Goal: Information Seeking & Learning: Learn about a topic

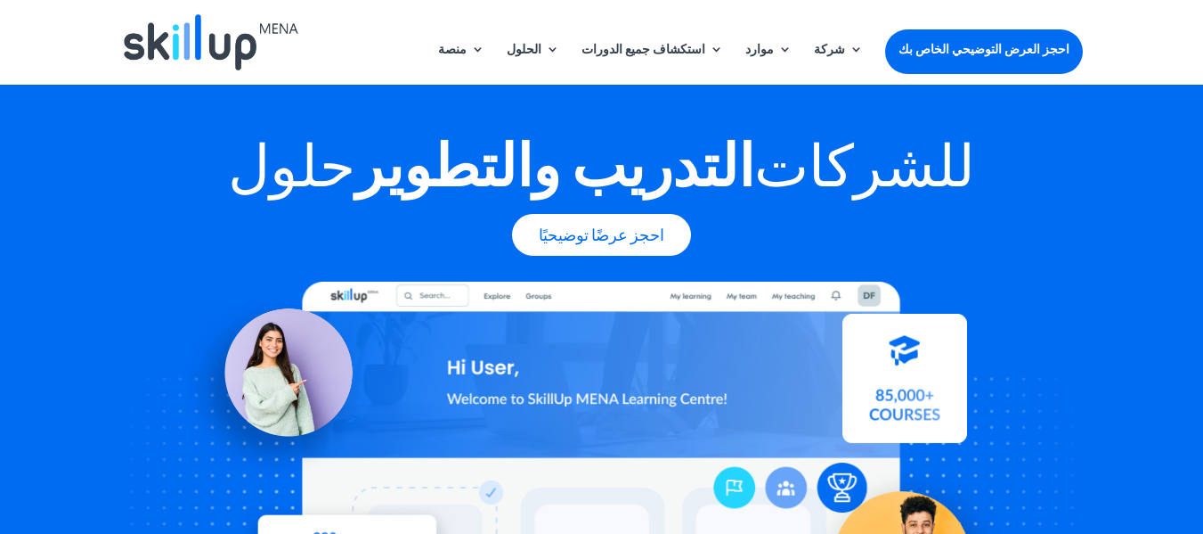
click at [1120, 31] on header "منصة مركز المحتوى نظام إدارة التعلم التكاملات مسار التعلم المؤسسي الحلول حسب حا…" at bounding box center [601, 42] width 1203 height 85
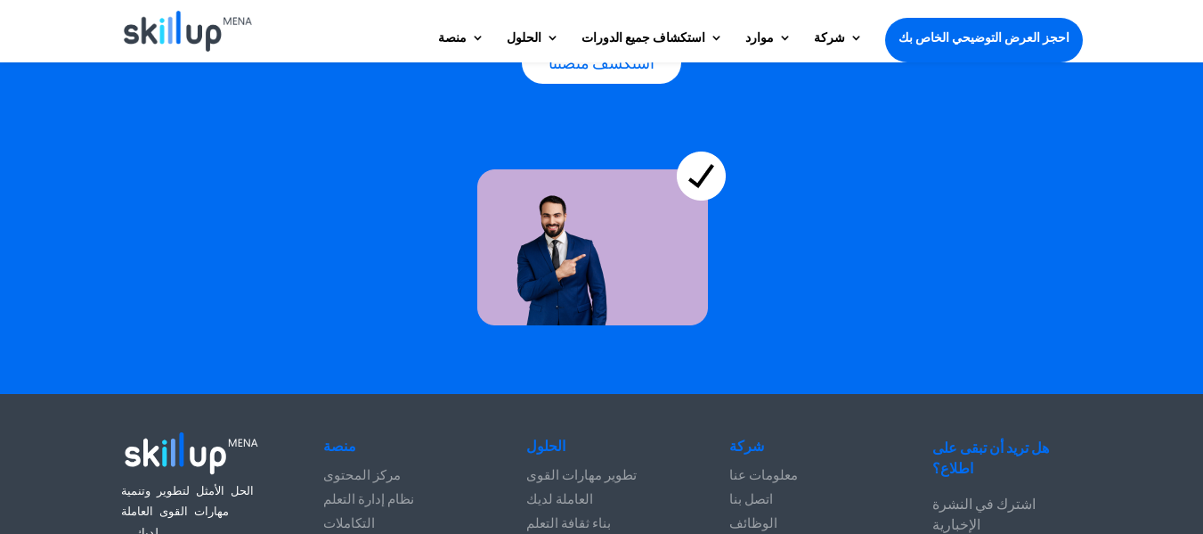
scroll to position [4776, 0]
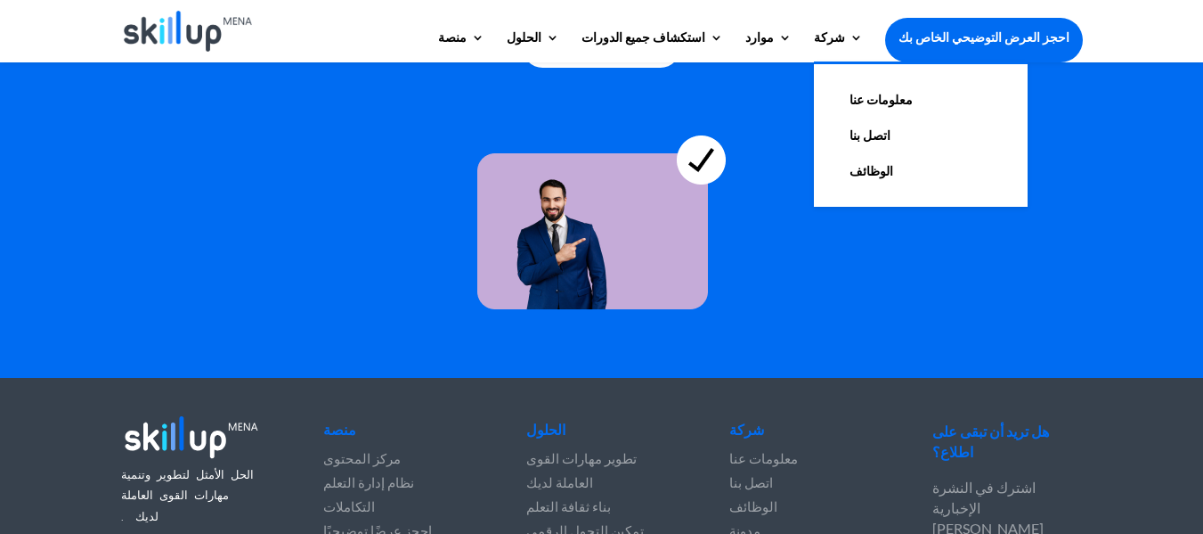
click at [889, 105] on font "معلومات عنا" at bounding box center [881, 99] width 63 height 15
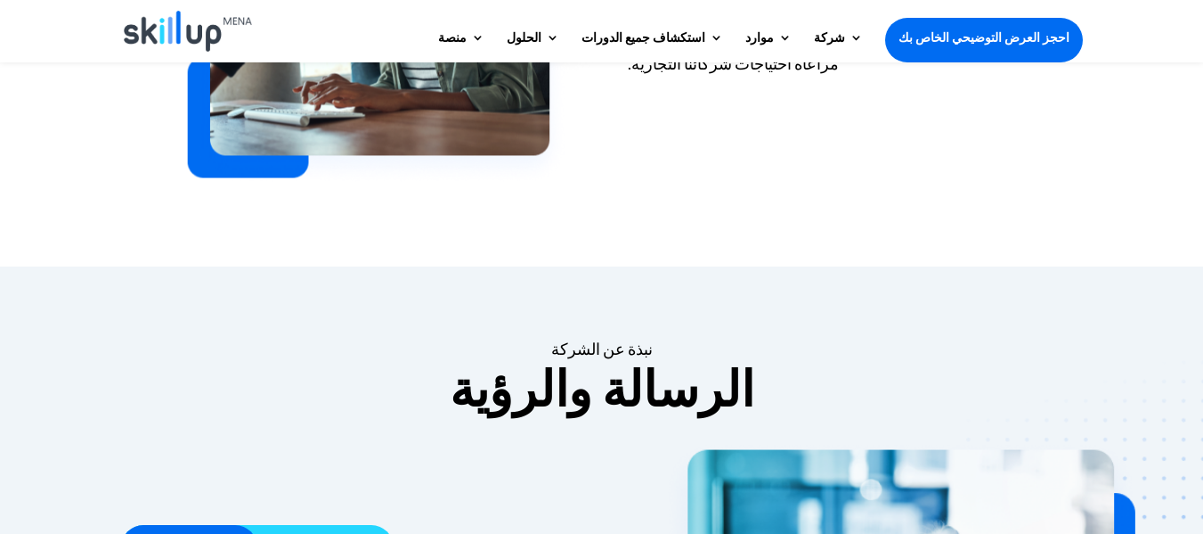
scroll to position [819, 0]
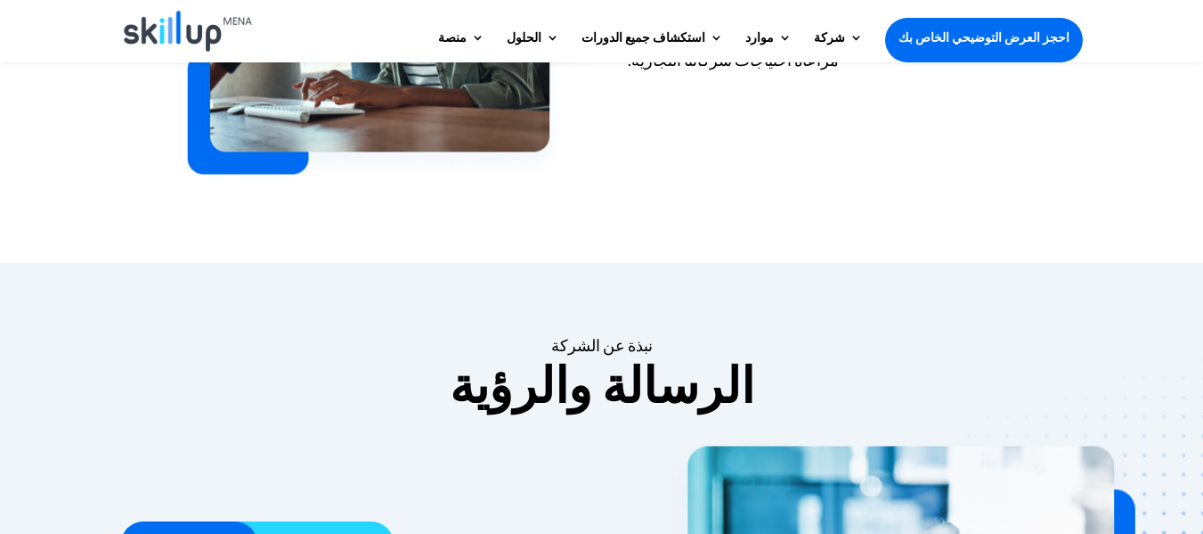
click at [913, 319] on div "نبذة عن الشركة الرسالة والرؤية" at bounding box center [602, 366] width 962 height 110
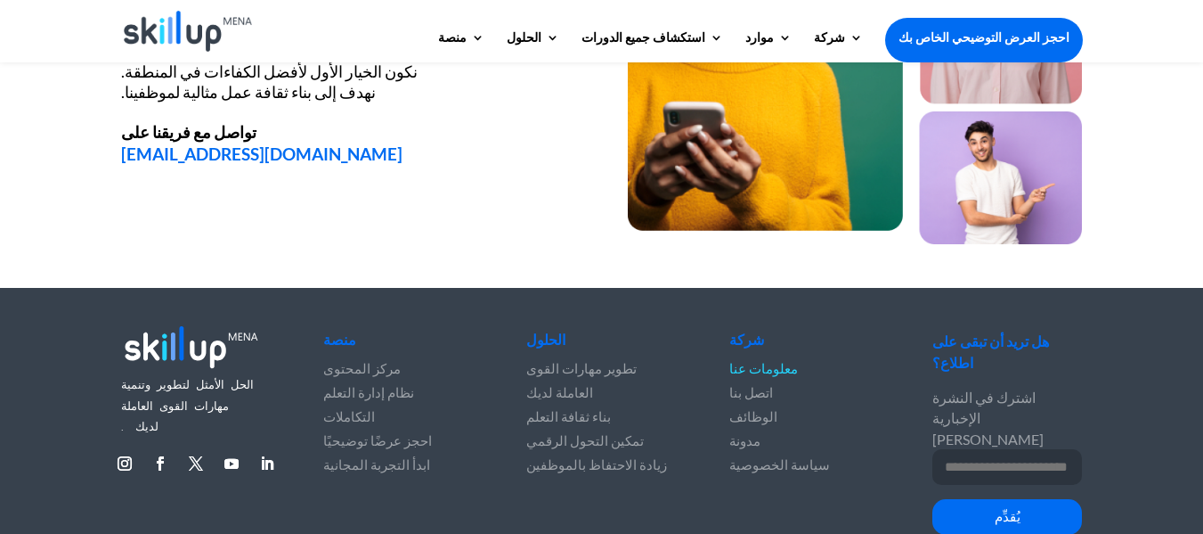
scroll to position [2552, 0]
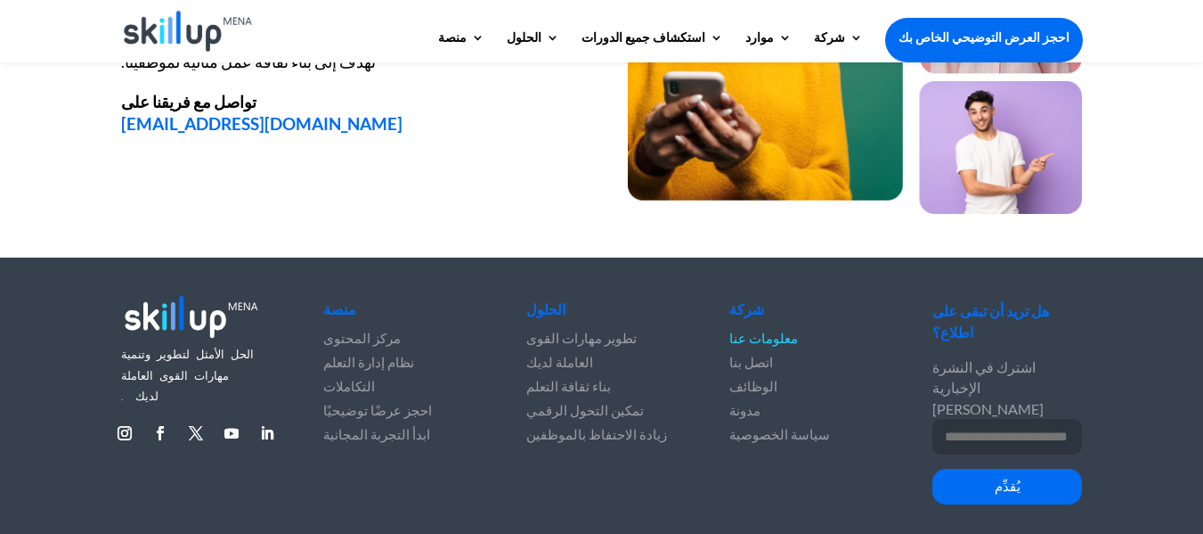
click at [553, 452] on div "الحل الأمثل لتطوير وتنمية مهارات القوى العاملة لديك. يتبع يتبع يتبع يتبع يتبع م…" at bounding box center [602, 404] width 962 height 278
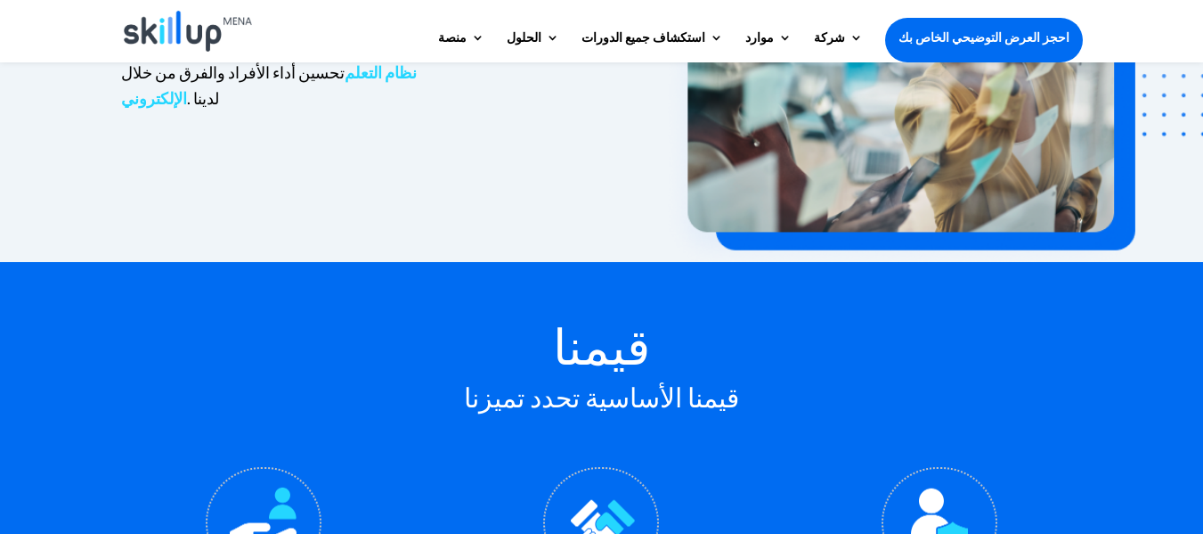
scroll to position [1412, 0]
